Goal: Task Accomplishment & Management: Use online tool/utility

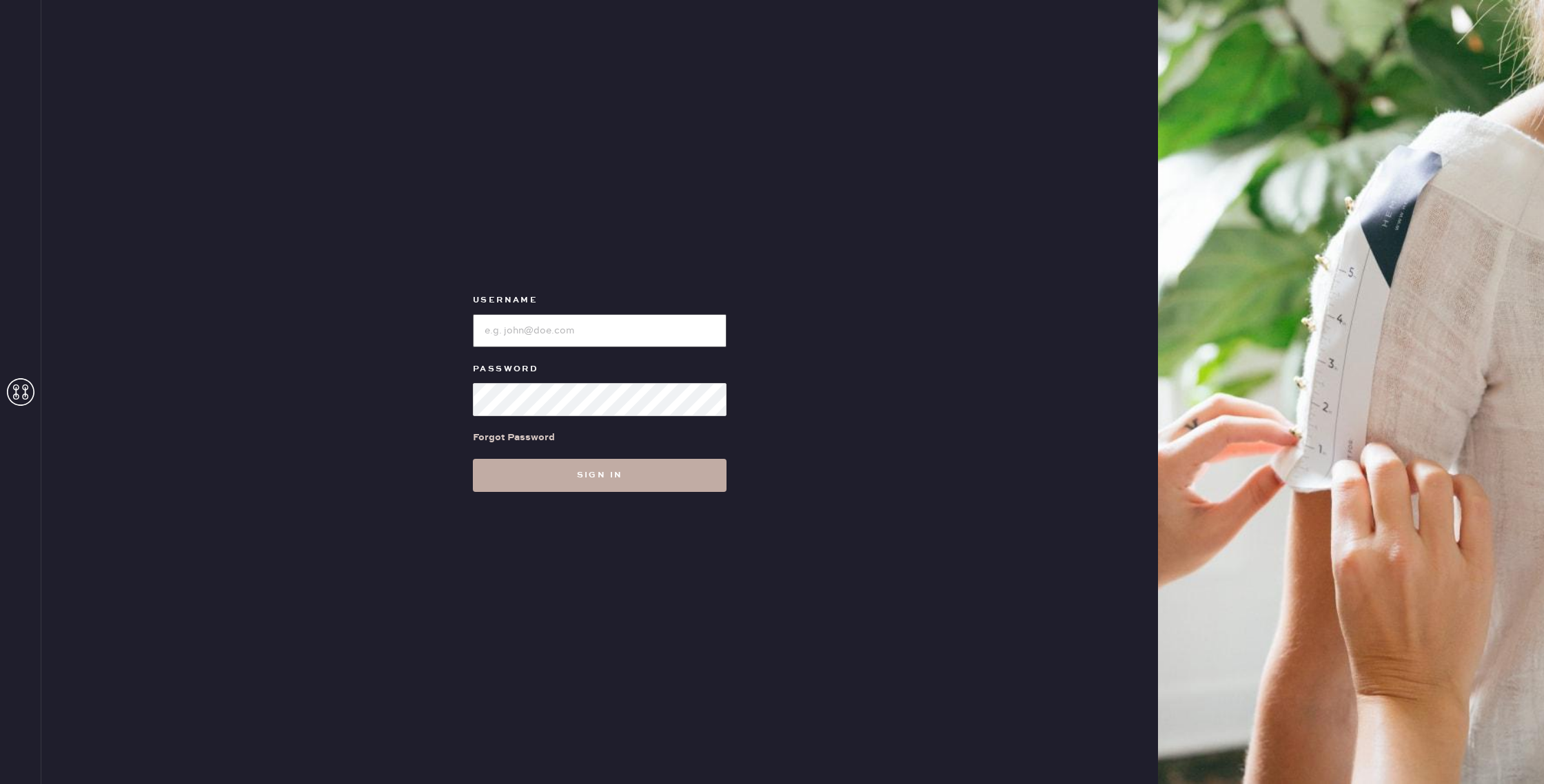
type input "reformationhenderson"
click at [612, 485] on button "Sign in" at bounding box center [600, 475] width 254 height 33
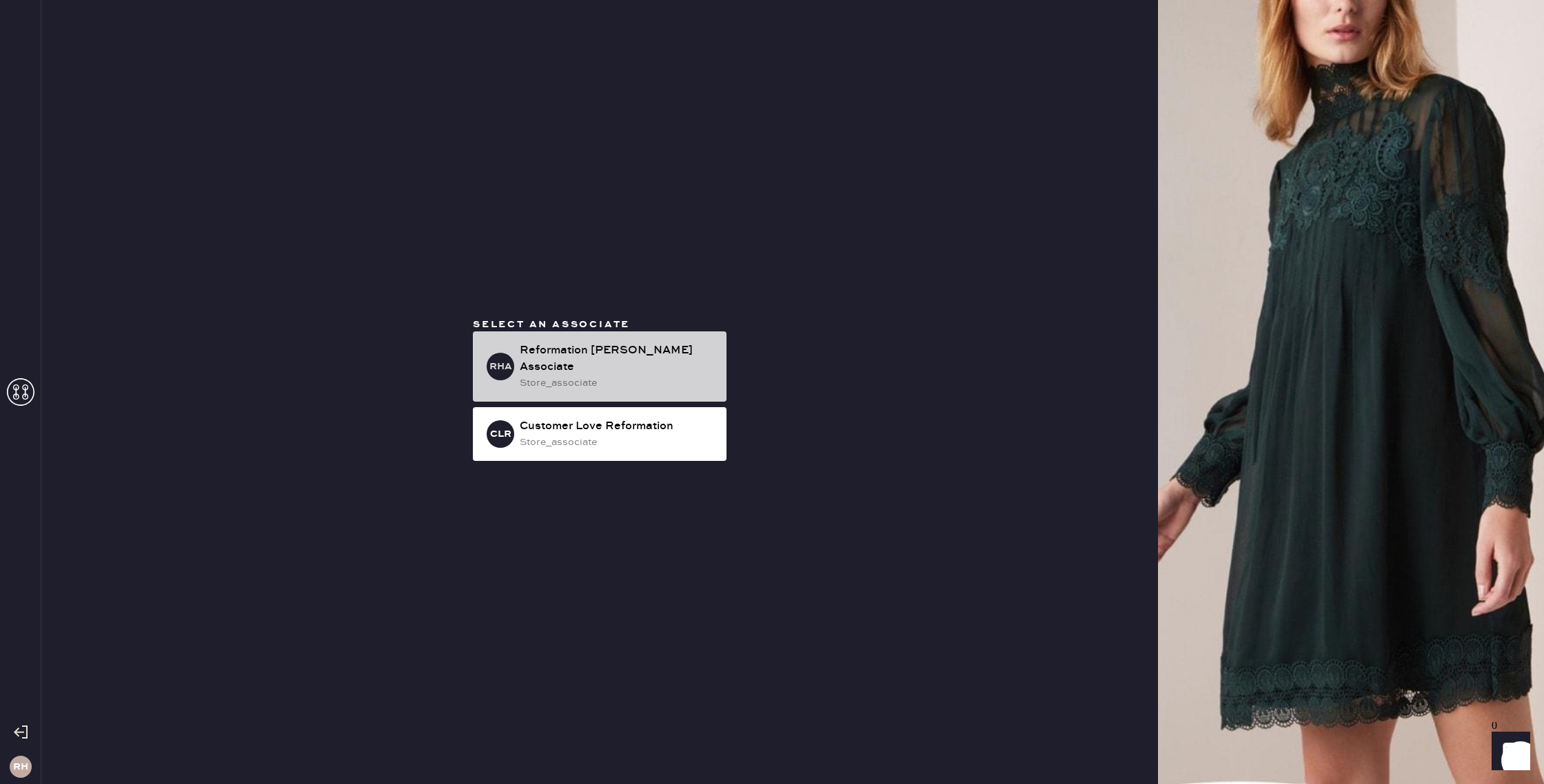
click at [576, 376] on div "store_associate" at bounding box center [618, 383] width 196 height 15
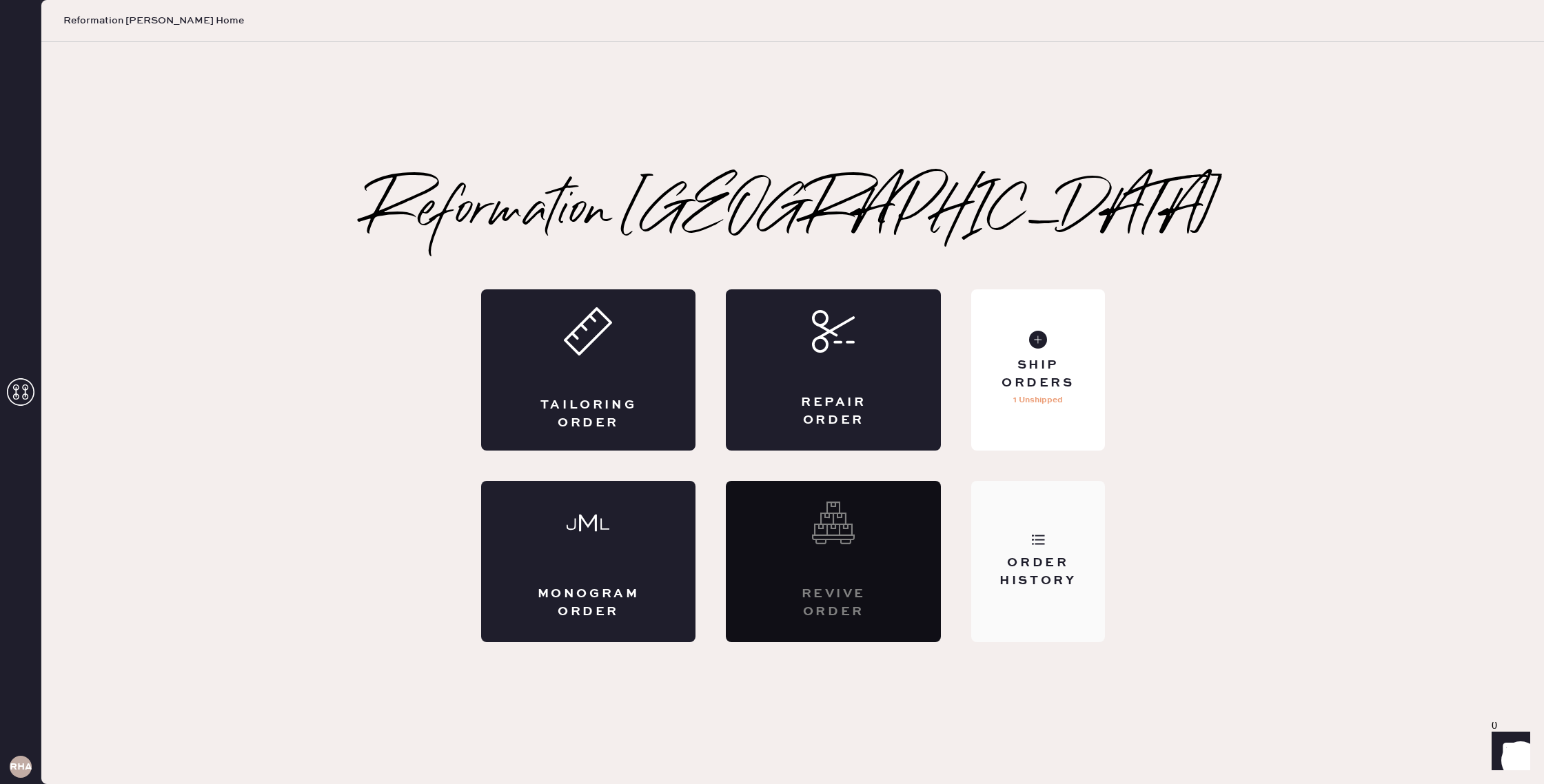
click at [1051, 530] on div "Order History" at bounding box center [1037, 561] width 133 height 161
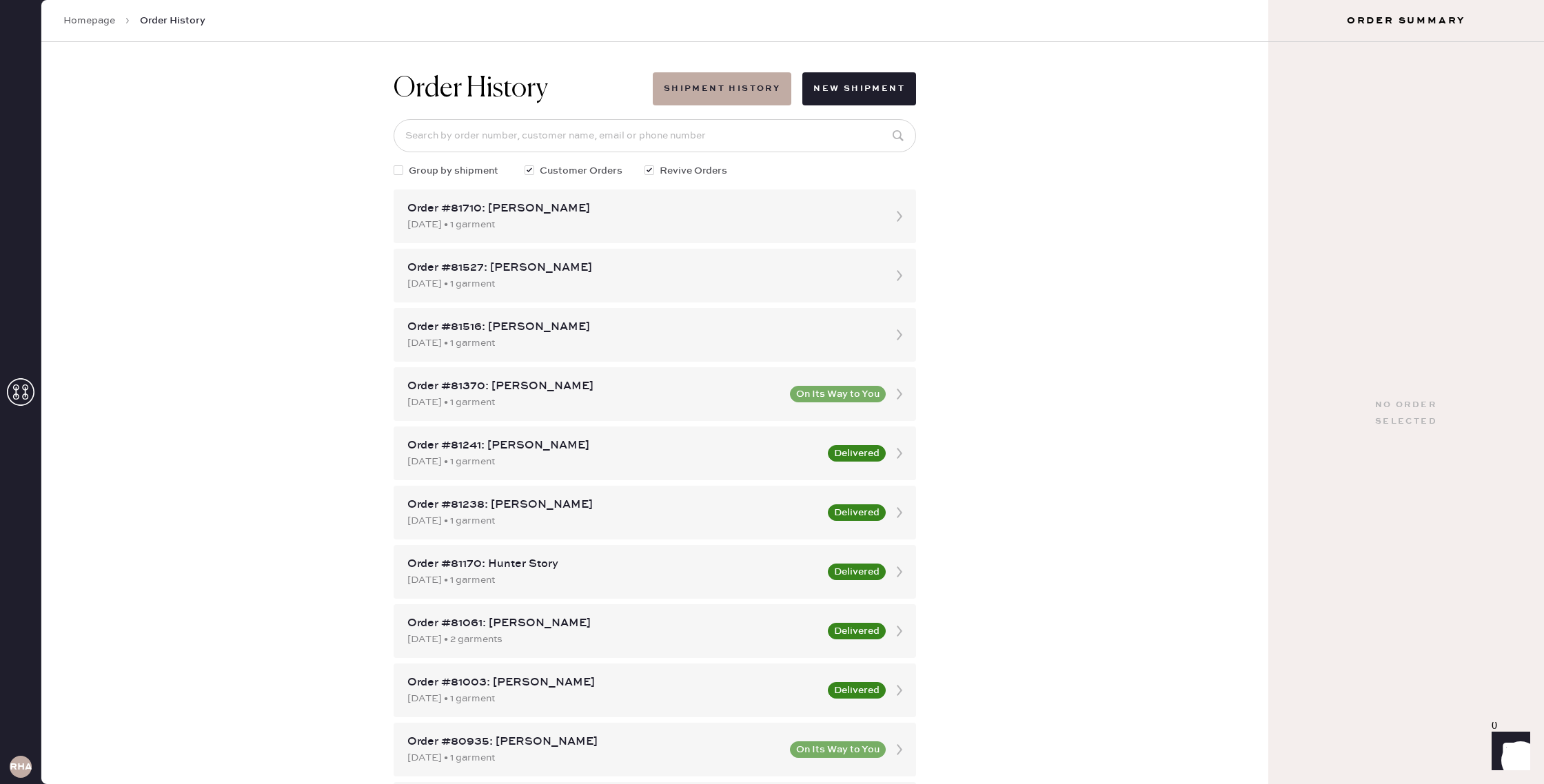
click at [65, 33] on div "Homepage Order History" at bounding box center [654, 21] width 1226 height 42
click at [71, 27] on div "Homepage Order History" at bounding box center [654, 21] width 1226 height 42
click at [82, 23] on link "Homepage" at bounding box center [89, 21] width 51 height 14
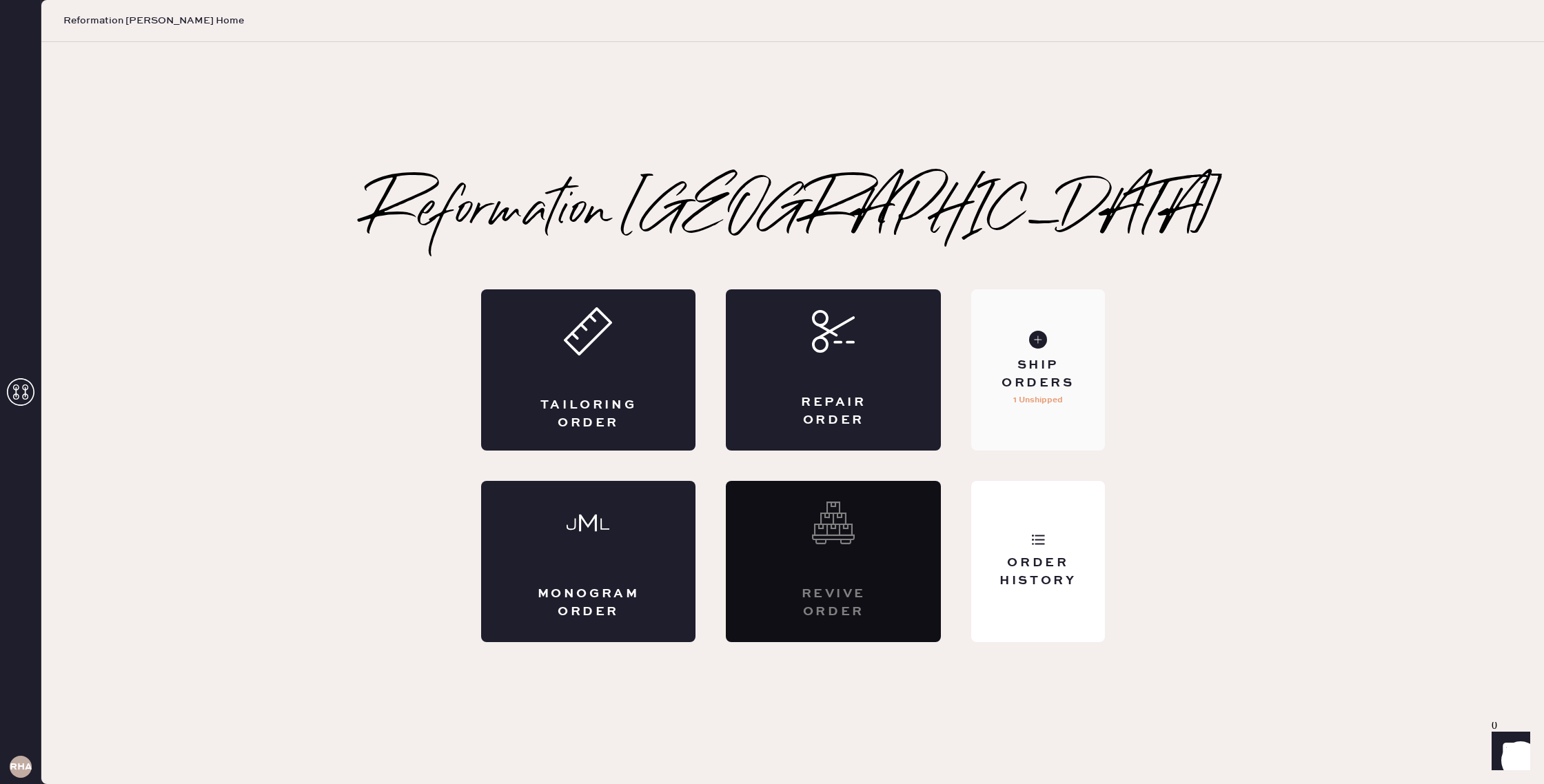
click at [1031, 425] on div "Ship Orders 1 Unshipped" at bounding box center [1037, 369] width 133 height 161
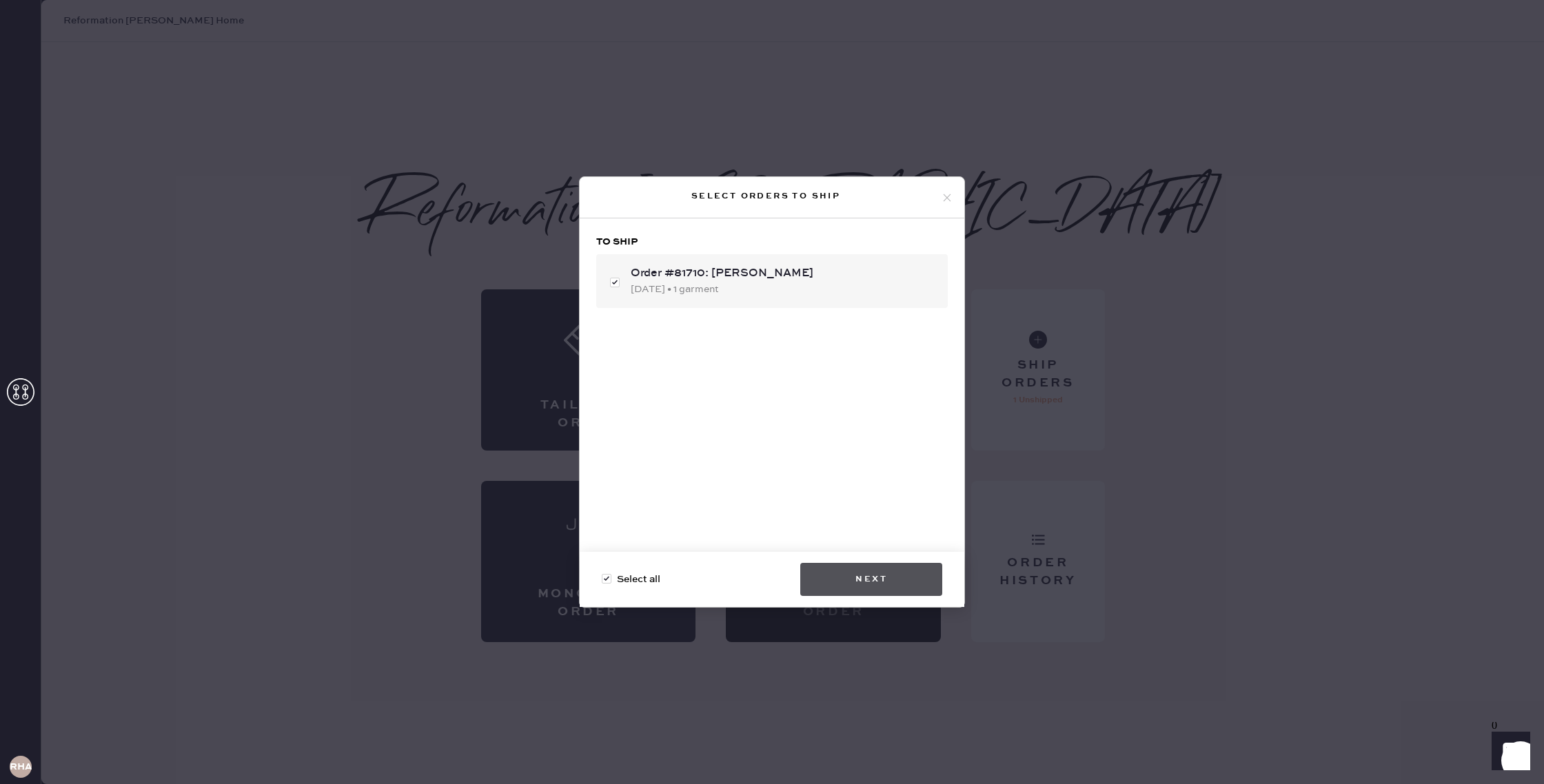
click at [865, 574] on button "Next" at bounding box center [871, 579] width 142 height 33
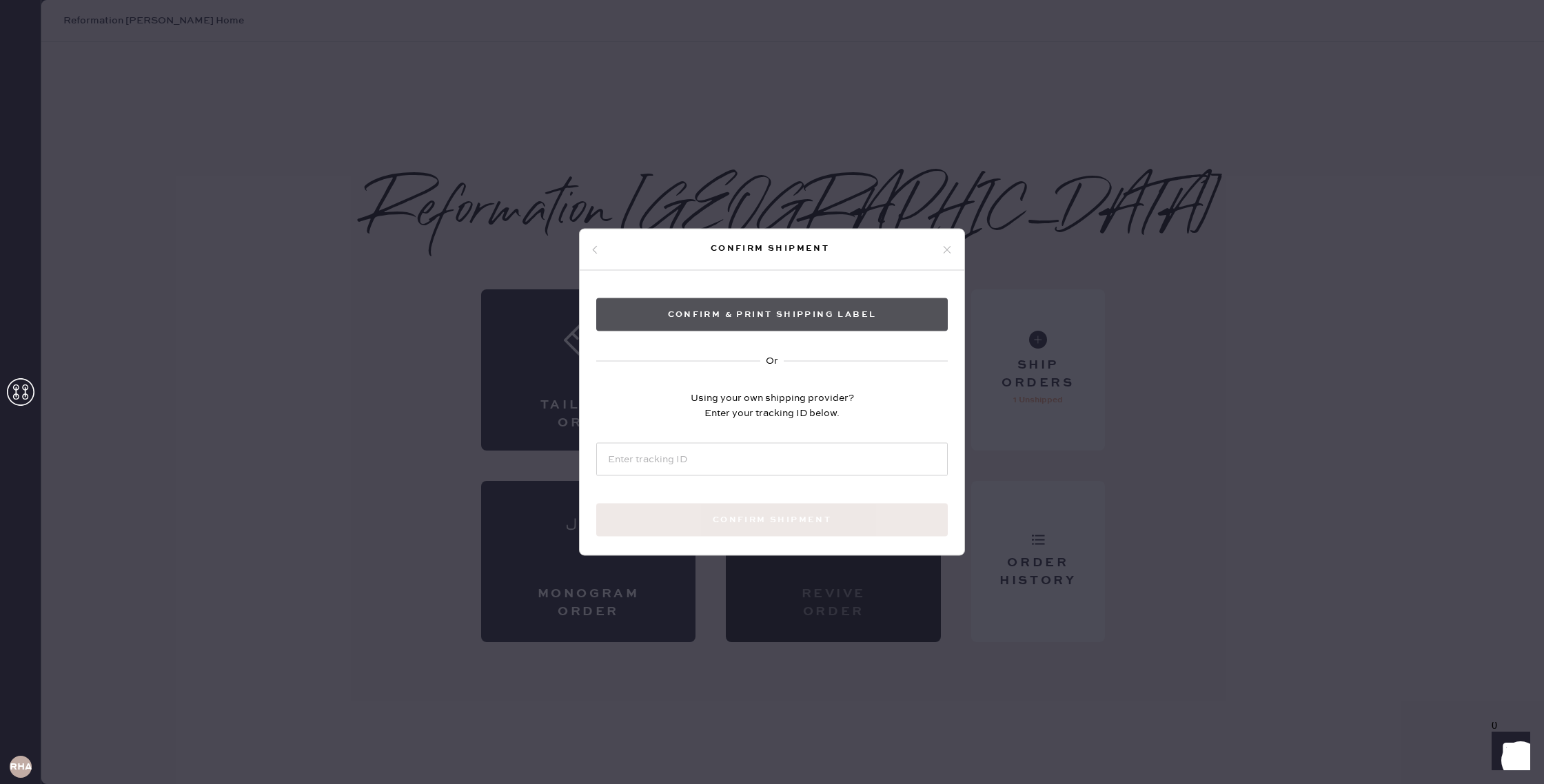
click at [742, 319] on button "Confirm & Print shipping label" at bounding box center [772, 314] width 352 height 33
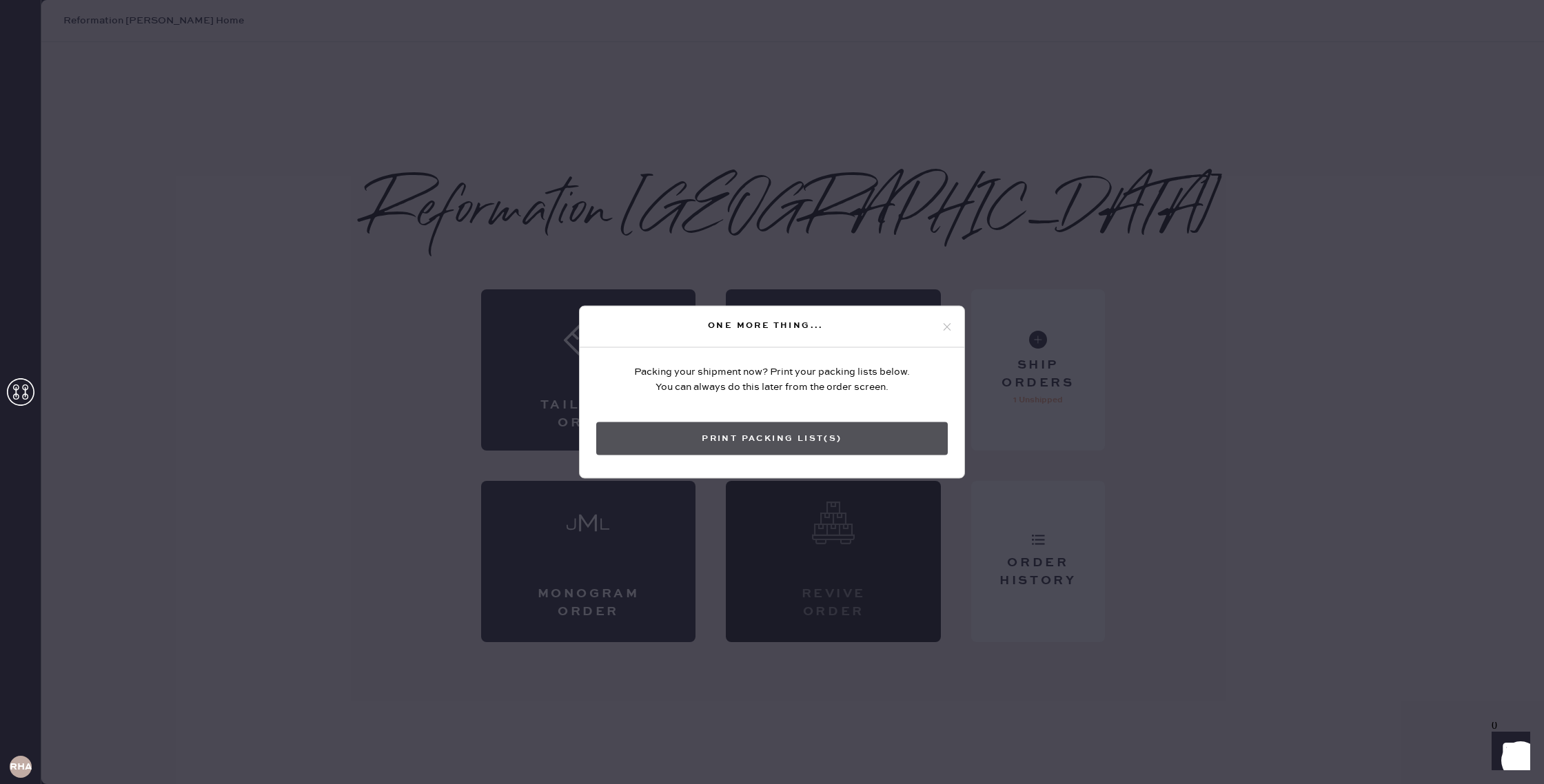
click at [871, 430] on button "Print Packing List(s)" at bounding box center [772, 439] width 352 height 33
